Goal: Find specific page/section: Find specific page/section

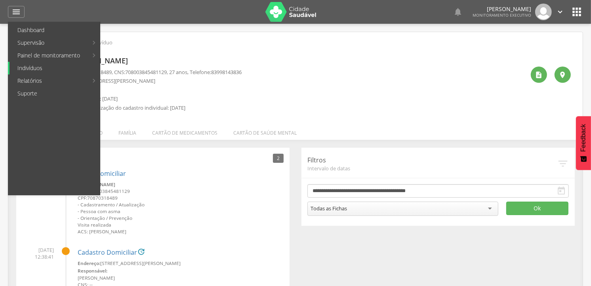
click at [38, 68] on link "Indivíduos" at bounding box center [55, 68] width 90 height 13
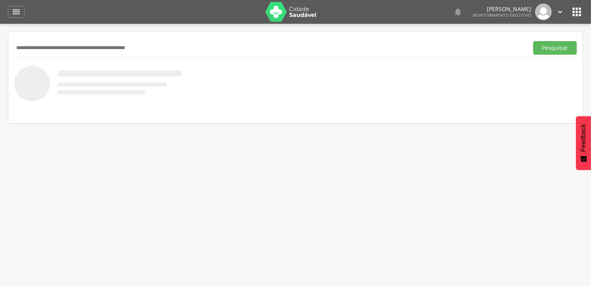
click at [41, 52] on input "text" at bounding box center [269, 47] width 511 height 13
click at [533, 41] on button "Pesquisar" at bounding box center [555, 47] width 44 height 13
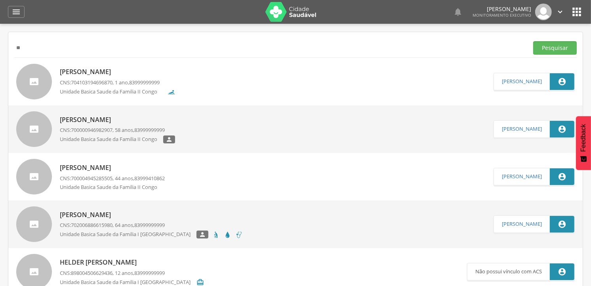
type input "*"
click at [533, 41] on button "Pesquisar" at bounding box center [555, 47] width 44 height 13
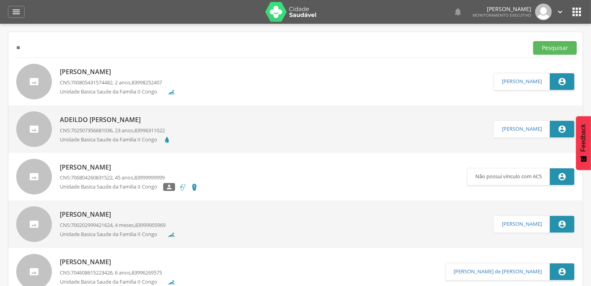
type input "*"
click at [533, 41] on button "Pesquisar" at bounding box center [555, 47] width 44 height 13
type input "*"
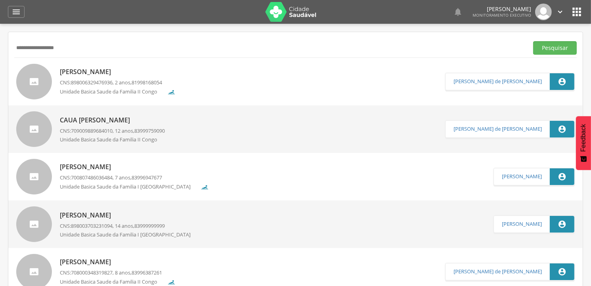
click at [533, 41] on button "Pesquisar" at bounding box center [555, 47] width 44 height 13
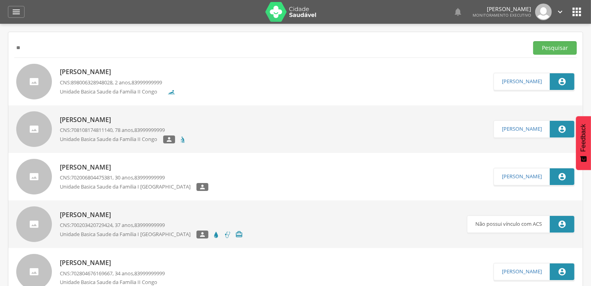
type input "*"
click at [533, 41] on button "Pesquisar" at bounding box center [555, 47] width 44 height 13
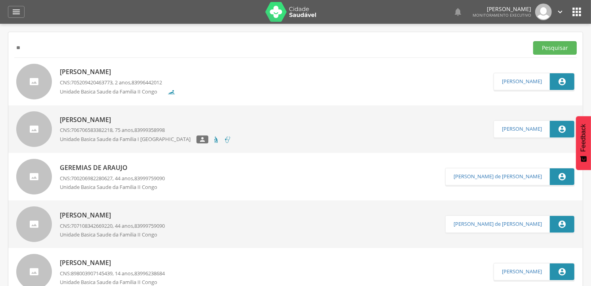
type input "*"
click at [533, 41] on button "Pesquisar" at bounding box center [555, 47] width 44 height 13
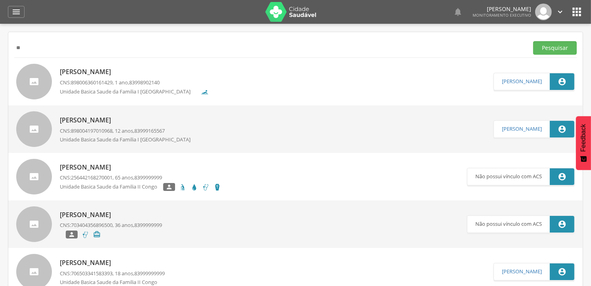
type input "*"
click at [533, 41] on button "Pesquisar" at bounding box center [555, 47] width 44 height 13
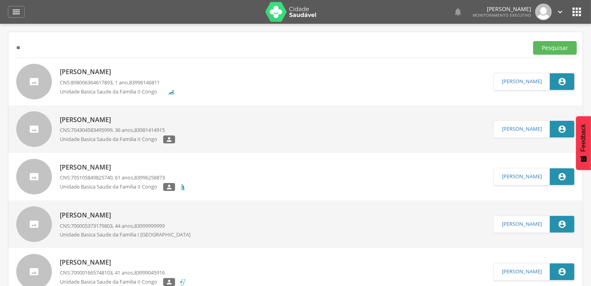
type input "*"
click at [533, 41] on button "Pesquisar" at bounding box center [555, 47] width 44 height 13
type input "*"
click at [533, 41] on button "Pesquisar" at bounding box center [555, 47] width 44 height 13
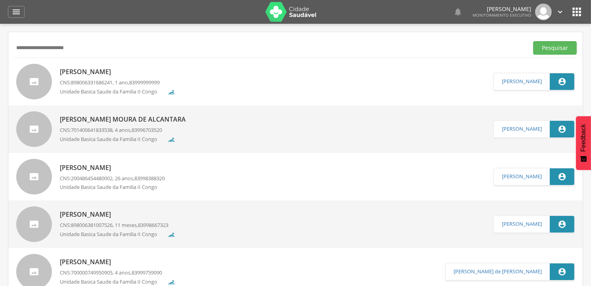
click at [533, 41] on button "Pesquisar" at bounding box center [555, 47] width 44 height 13
click at [81, 49] on input "**********" at bounding box center [269, 47] width 511 height 13
type input "**********"
click at [533, 41] on button "Pesquisar" at bounding box center [555, 47] width 44 height 13
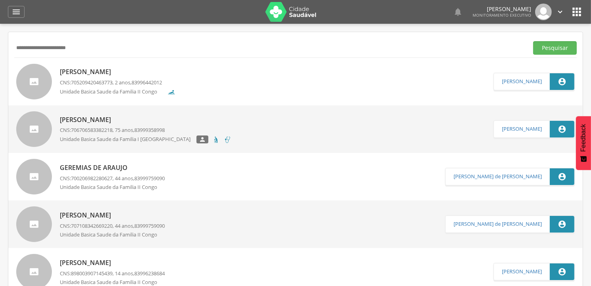
click at [133, 72] on p "[PERSON_NAME]" at bounding box center [118, 71] width 116 height 9
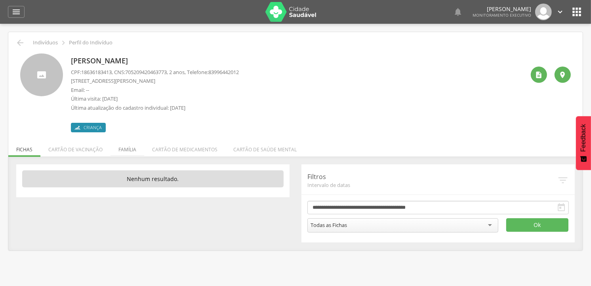
click at [122, 151] on li "Família" at bounding box center [127, 147] width 34 height 19
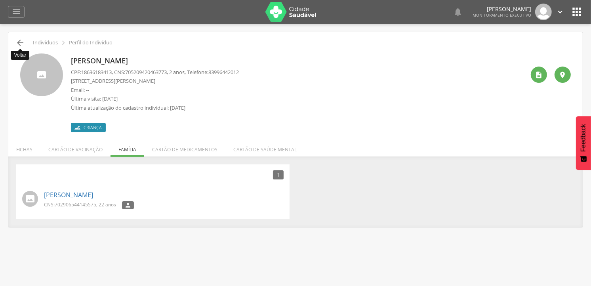
click at [21, 44] on icon "" at bounding box center [20, 43] width 10 height 10
